Goal: Information Seeking & Learning: Learn about a topic

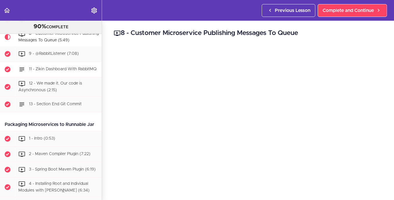
scroll to position [1283, 0]
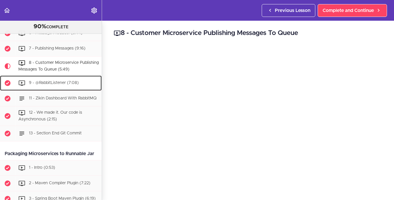
click at [66, 85] on span "9 - @RabbitListener (7:08)" at bounding box center [54, 83] width 50 height 4
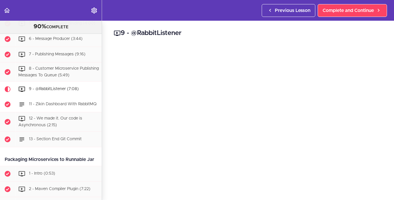
scroll to position [1273, 0]
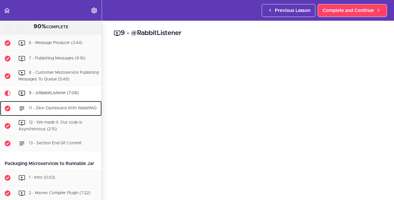
click at [56, 115] on div "11 - Zikin Dashboard With RabbitMQ" at bounding box center [58, 108] width 86 height 13
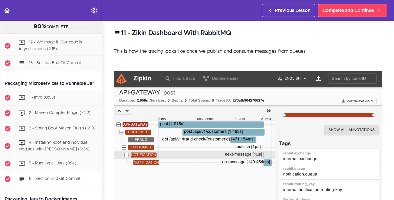
scroll to position [1347, 0]
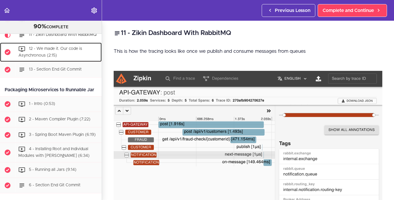
click at [57, 62] on div "12 - We made it. Our code is Asynchronous (2:15)" at bounding box center [58, 52] width 86 height 19
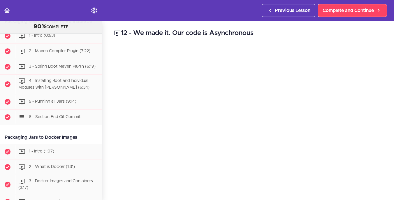
scroll to position [1366, 0]
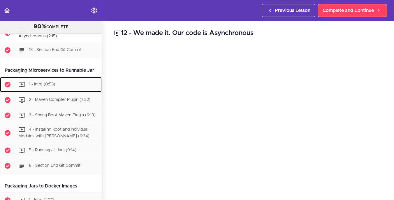
click at [49, 86] on span "1 - Intro (0:53)" at bounding box center [42, 84] width 26 height 4
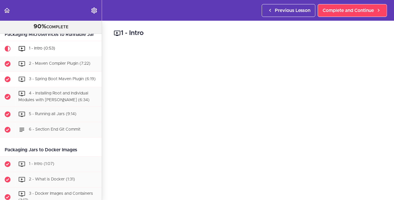
scroll to position [1398, 0]
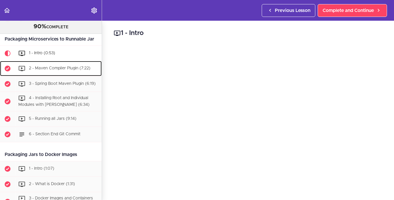
click at [84, 70] on span "2 - Maven Compiler Plugin (7:22)" at bounding box center [59, 68] width 61 height 4
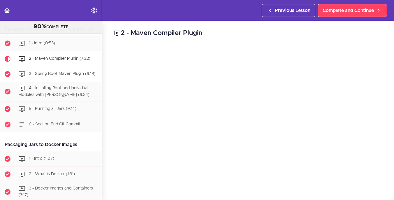
scroll to position [1413, 0]
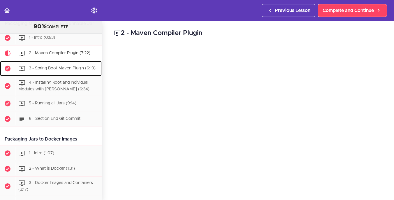
click at [72, 75] on div "3 - Spring Boot Maven Plugin (6:19)" at bounding box center [58, 68] width 86 height 13
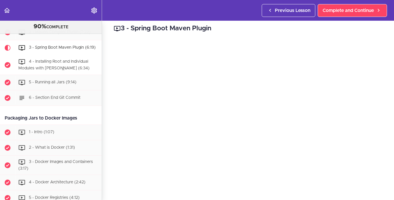
scroll to position [1428, 0]
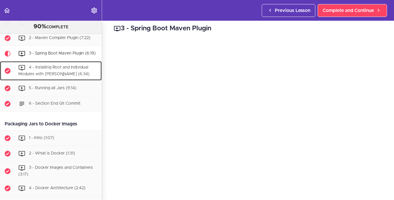
click at [62, 80] on div "4 - Installing Root and Individual Modules with [PERSON_NAME] (6:34)" at bounding box center [58, 70] width 86 height 19
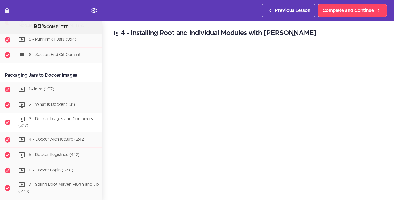
scroll to position [1390, 0]
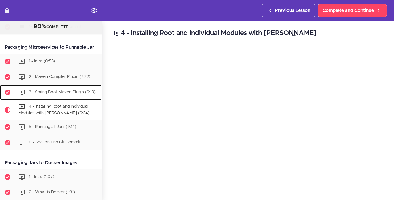
click at [61, 99] on div "3 - Spring Boot Maven Plugin (6:19)" at bounding box center [58, 92] width 86 height 13
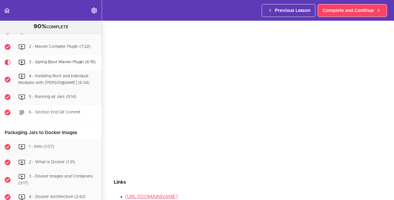
scroll to position [1399, 0]
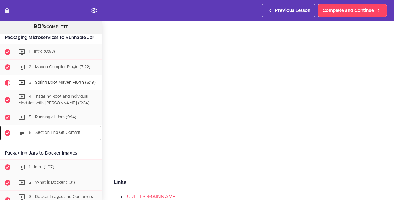
click at [67, 134] on span "6 - Section End Git Commit" at bounding box center [55, 132] width 52 height 4
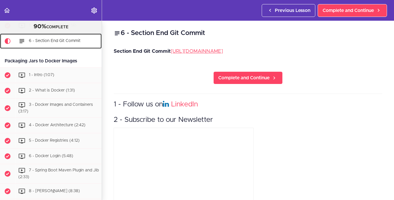
scroll to position [1511, 0]
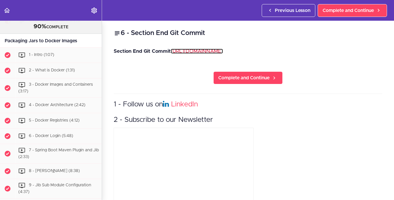
click at [171, 54] on link "[URL][DOMAIN_NAME]" at bounding box center [197, 51] width 52 height 5
